Goal: Check status: Check status

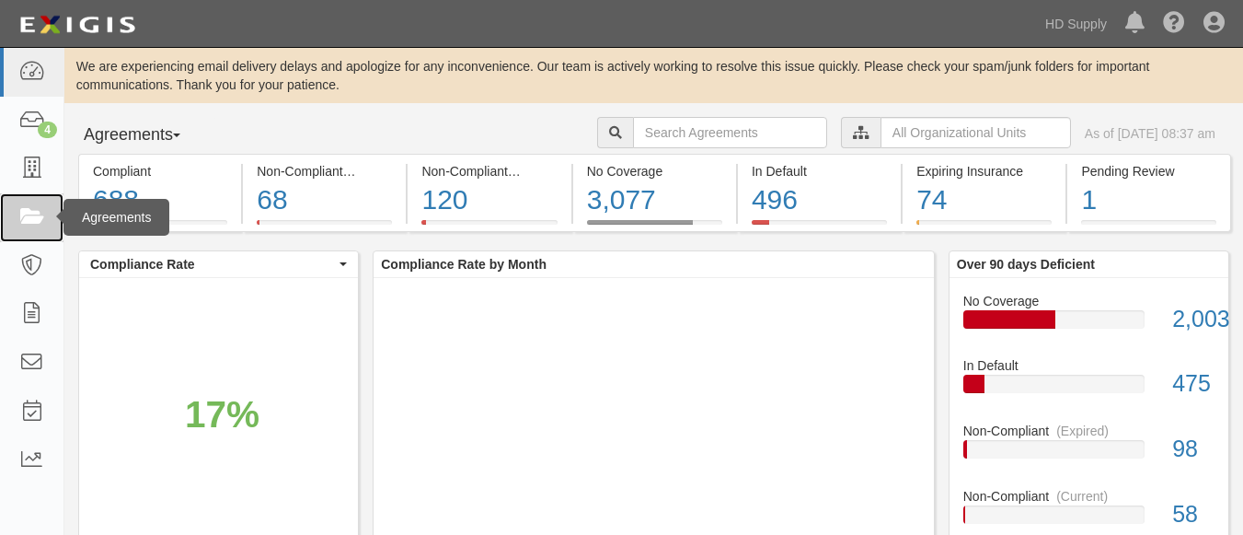
click at [34, 222] on icon at bounding box center [31, 217] width 26 height 21
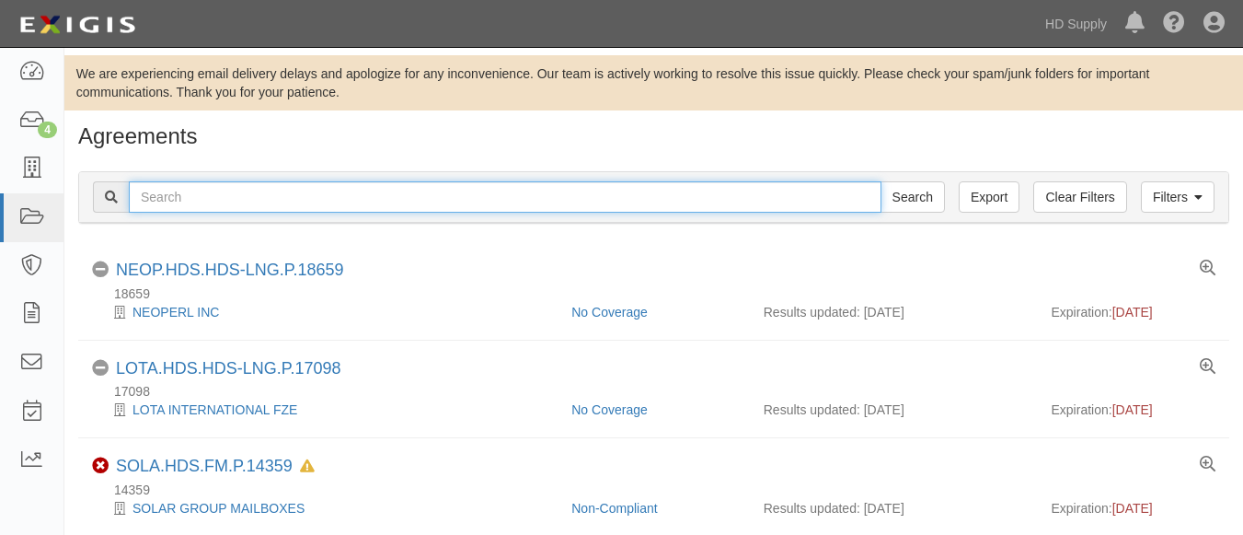
click at [208, 196] on input "text" at bounding box center [505, 196] width 753 height 31
type input "AEX CONSULTANTS INC"
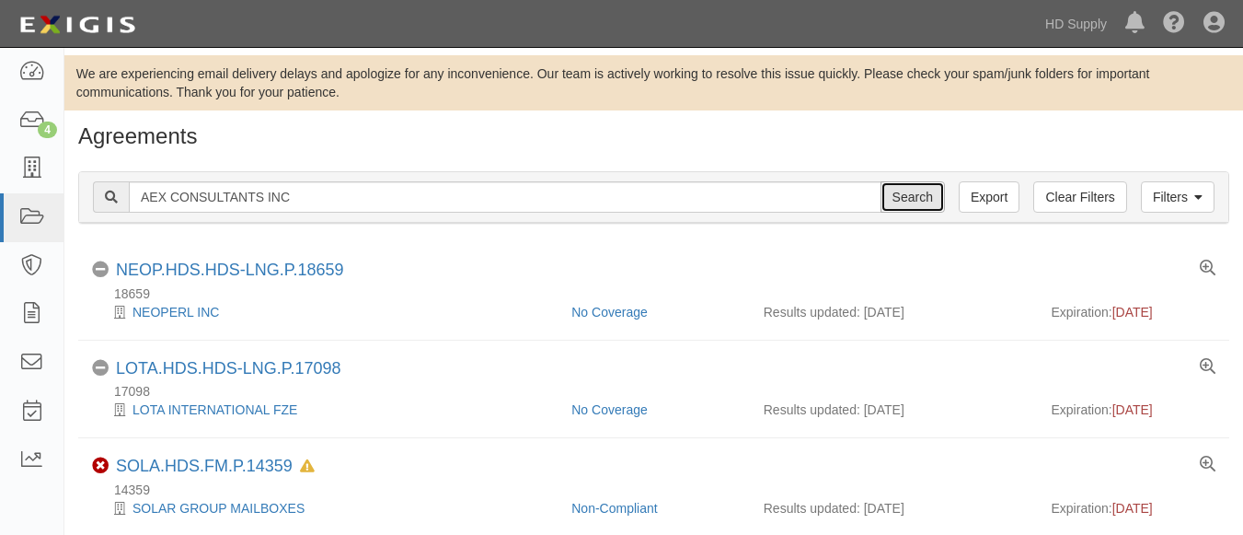
click at [925, 192] on input "Search" at bounding box center [913, 196] width 64 height 31
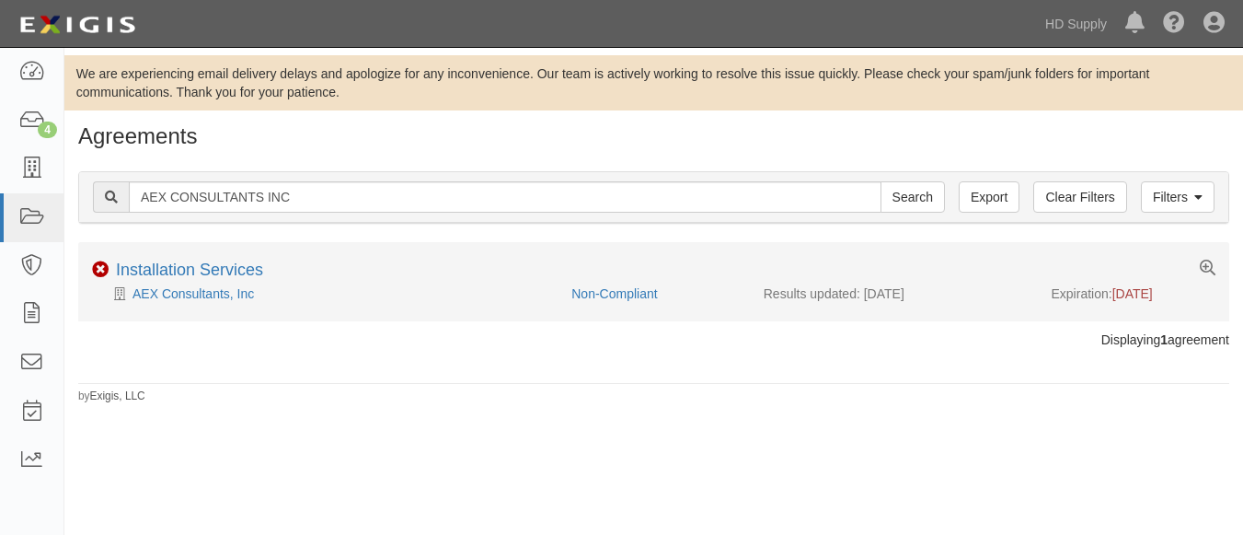
click at [276, 267] on div "Non-Compliant Installation Services" at bounding box center [653, 271] width 1151 height 23
click at [252, 272] on link "Installation Services" at bounding box center [189, 269] width 147 height 18
click at [178, 265] on link "Installation Services" at bounding box center [189, 269] width 147 height 18
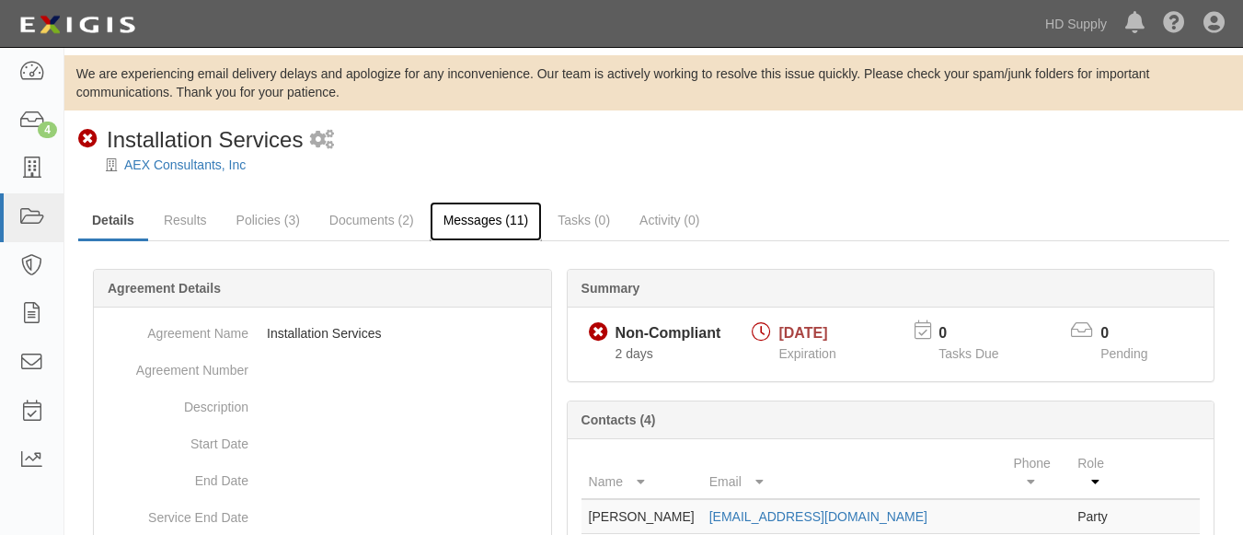
click at [476, 224] on link "Messages (11)" at bounding box center [486, 221] width 113 height 40
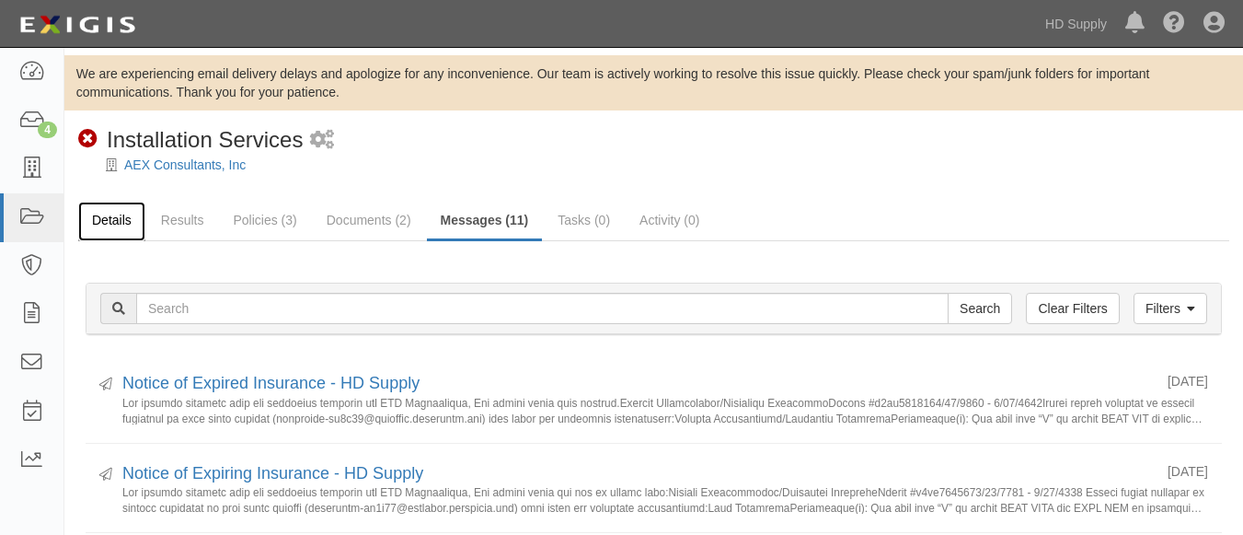
click at [102, 213] on link "Details" at bounding box center [111, 221] width 67 height 40
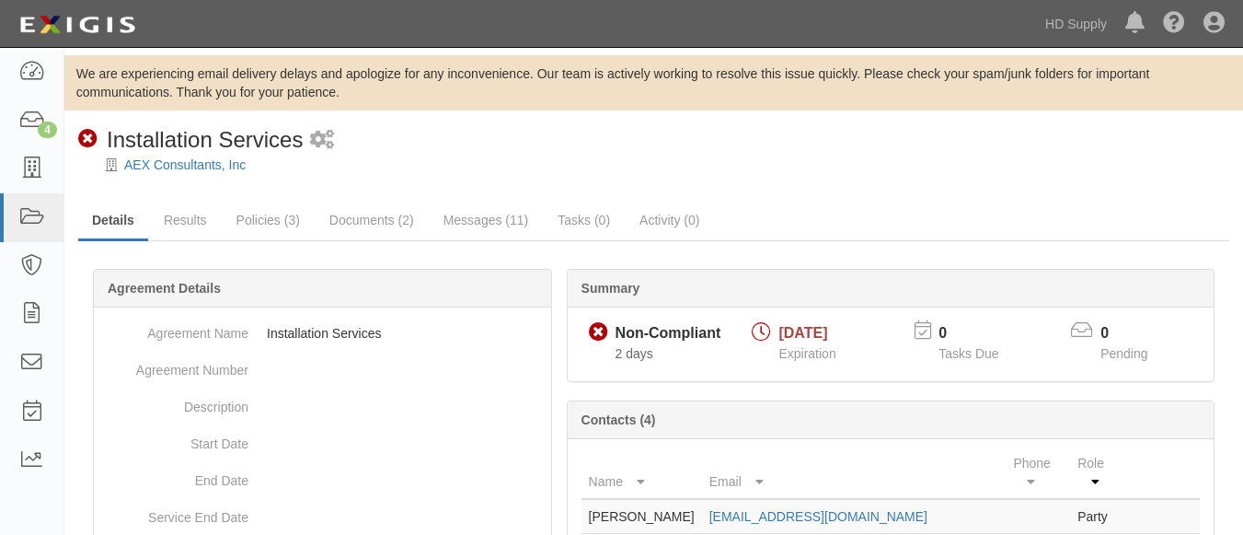
click at [177, 232] on link "Results" at bounding box center [185, 219] width 71 height 37
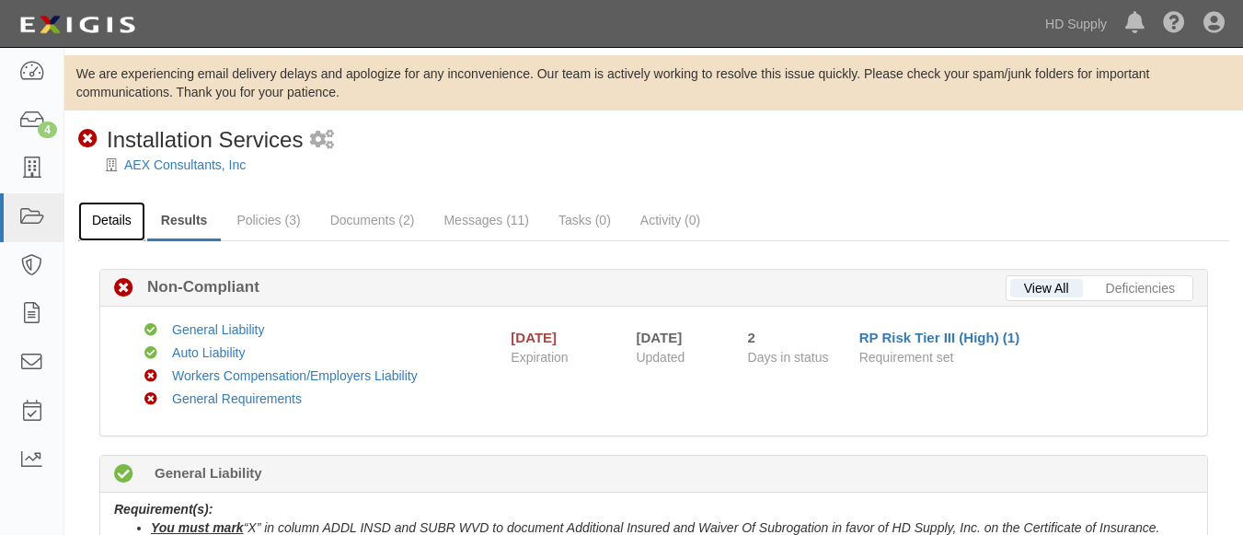
click at [123, 225] on link "Details" at bounding box center [111, 221] width 67 height 40
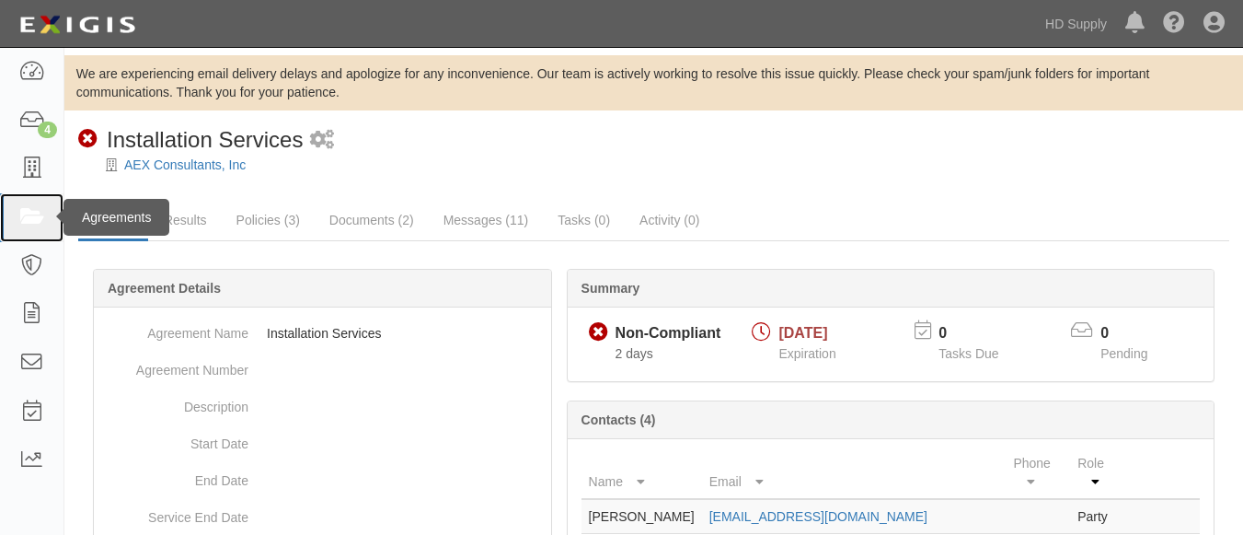
click at [30, 219] on icon at bounding box center [31, 217] width 26 height 21
